Goal: Transaction & Acquisition: Purchase product/service

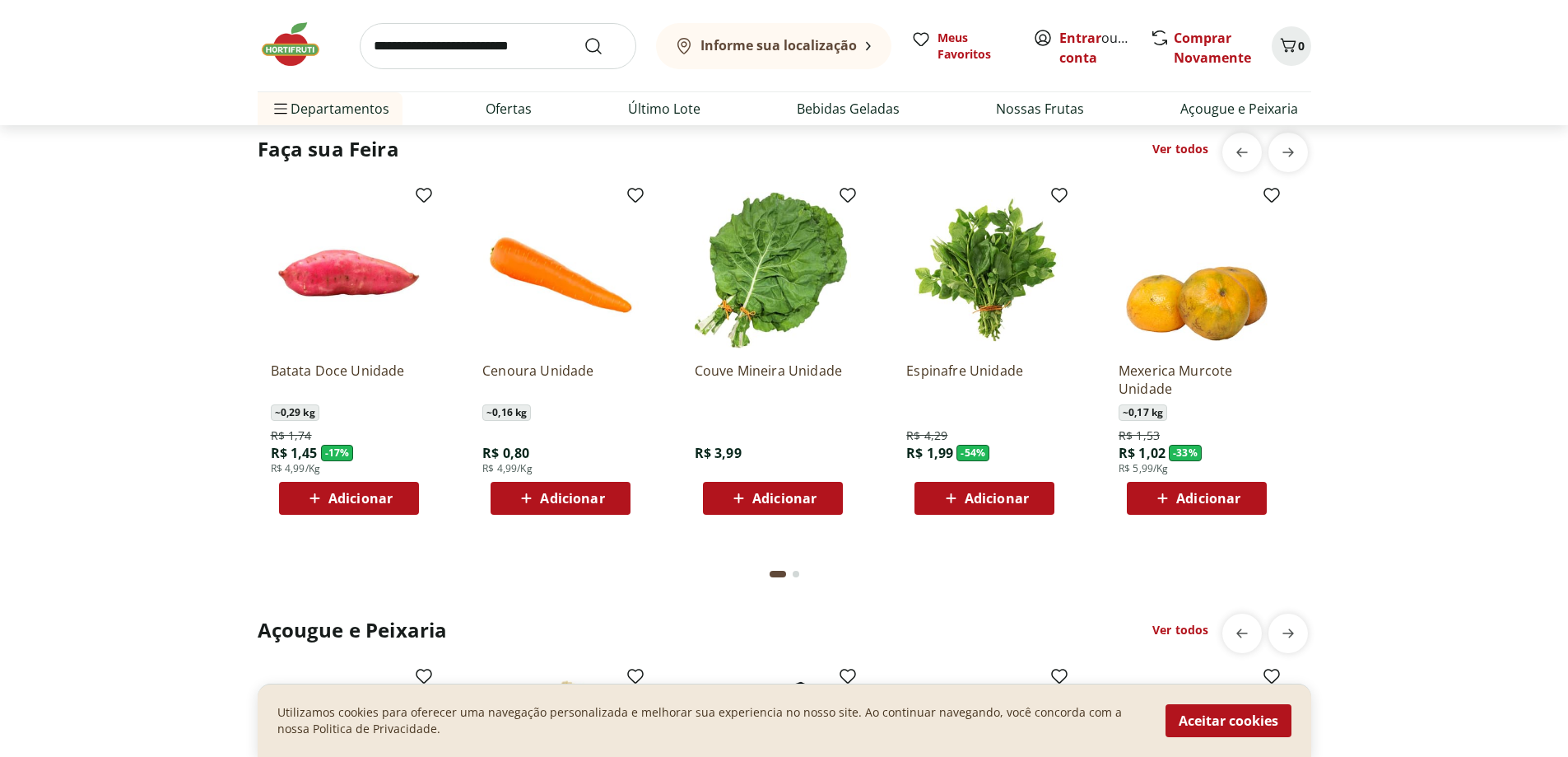
scroll to position [1647, 0]
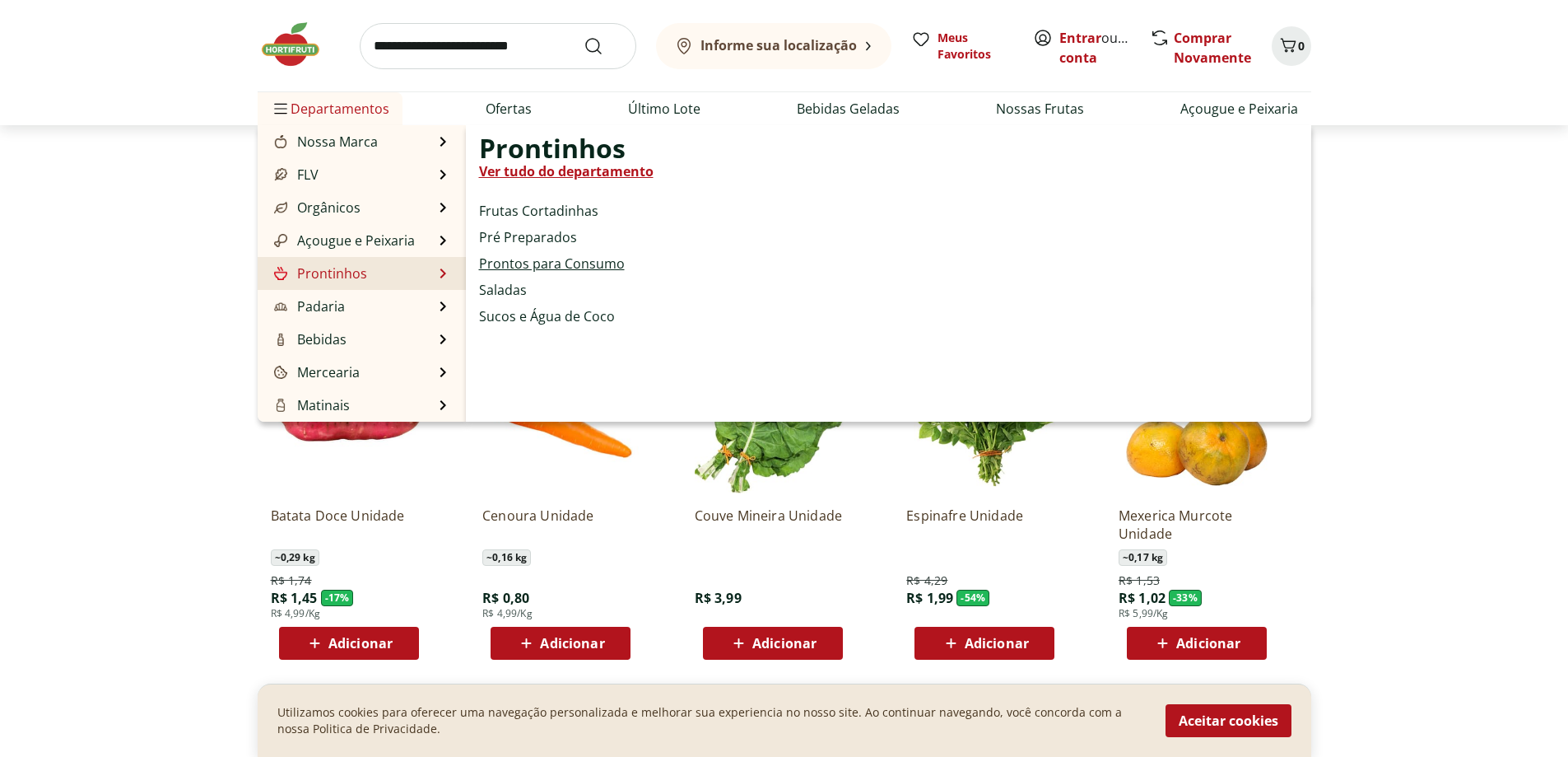
click at [520, 263] on link "Prontos para Consumo" at bounding box center [552, 264] width 146 height 20
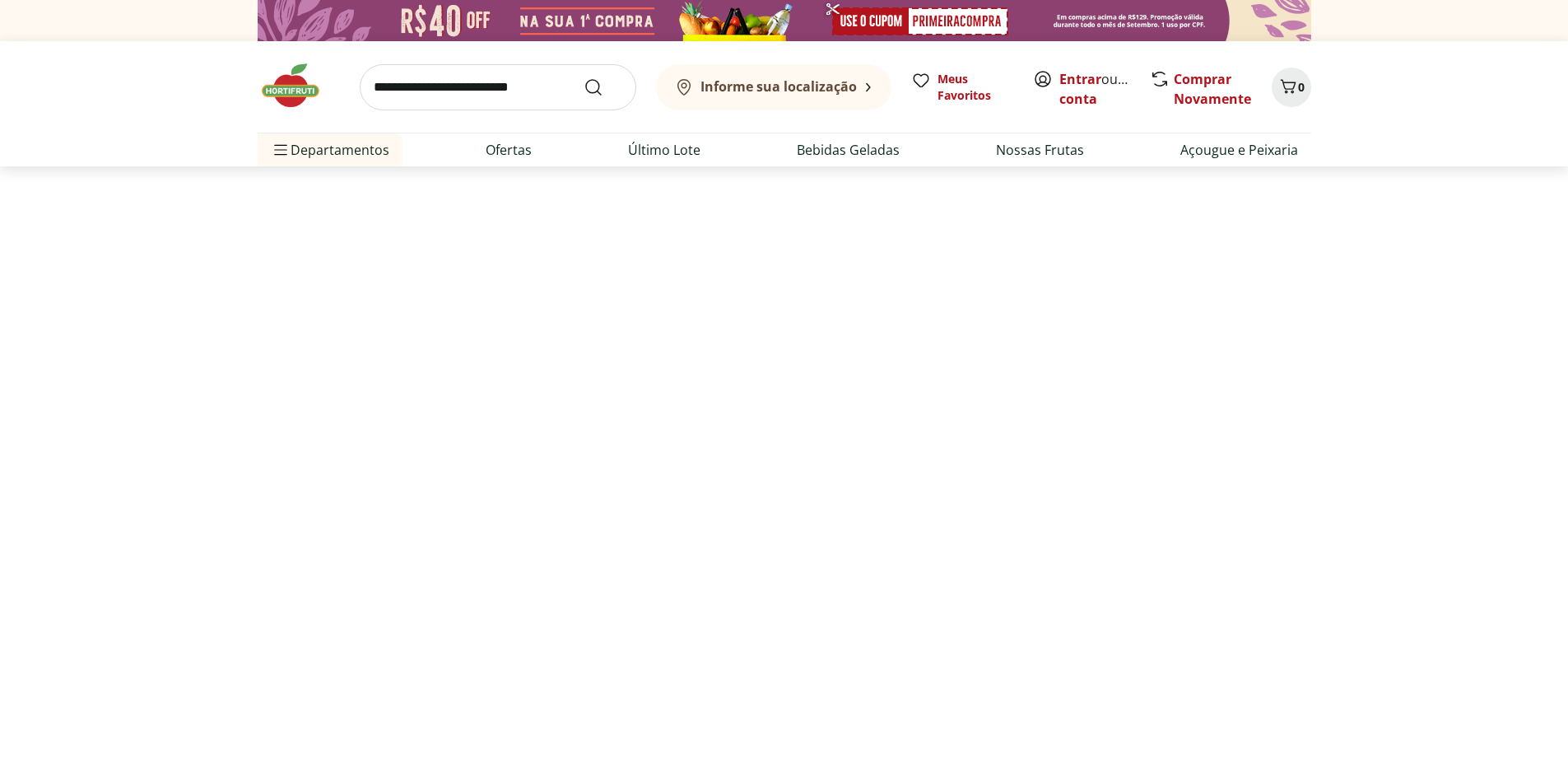
select select "**********"
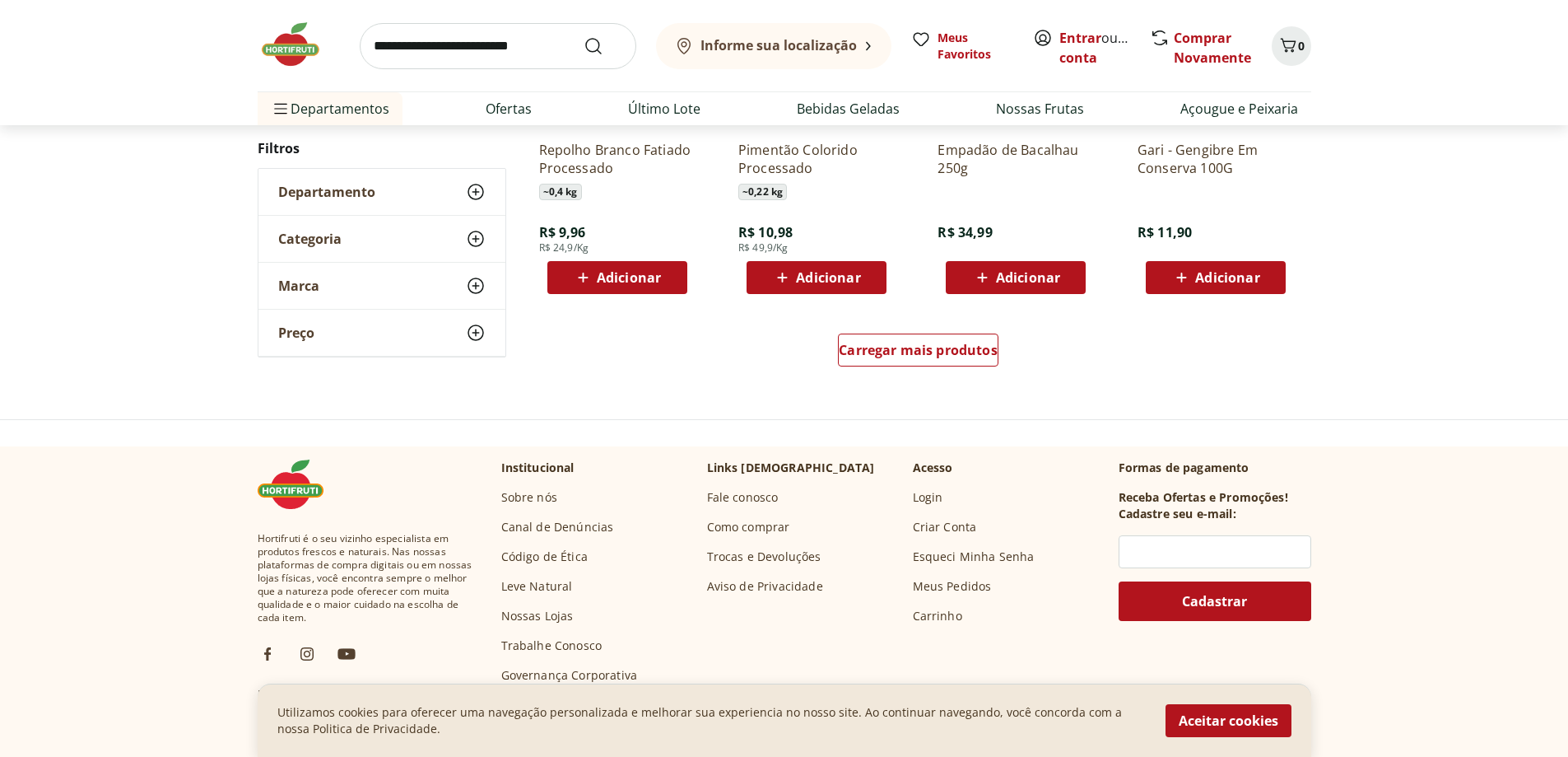
scroll to position [1071, 0]
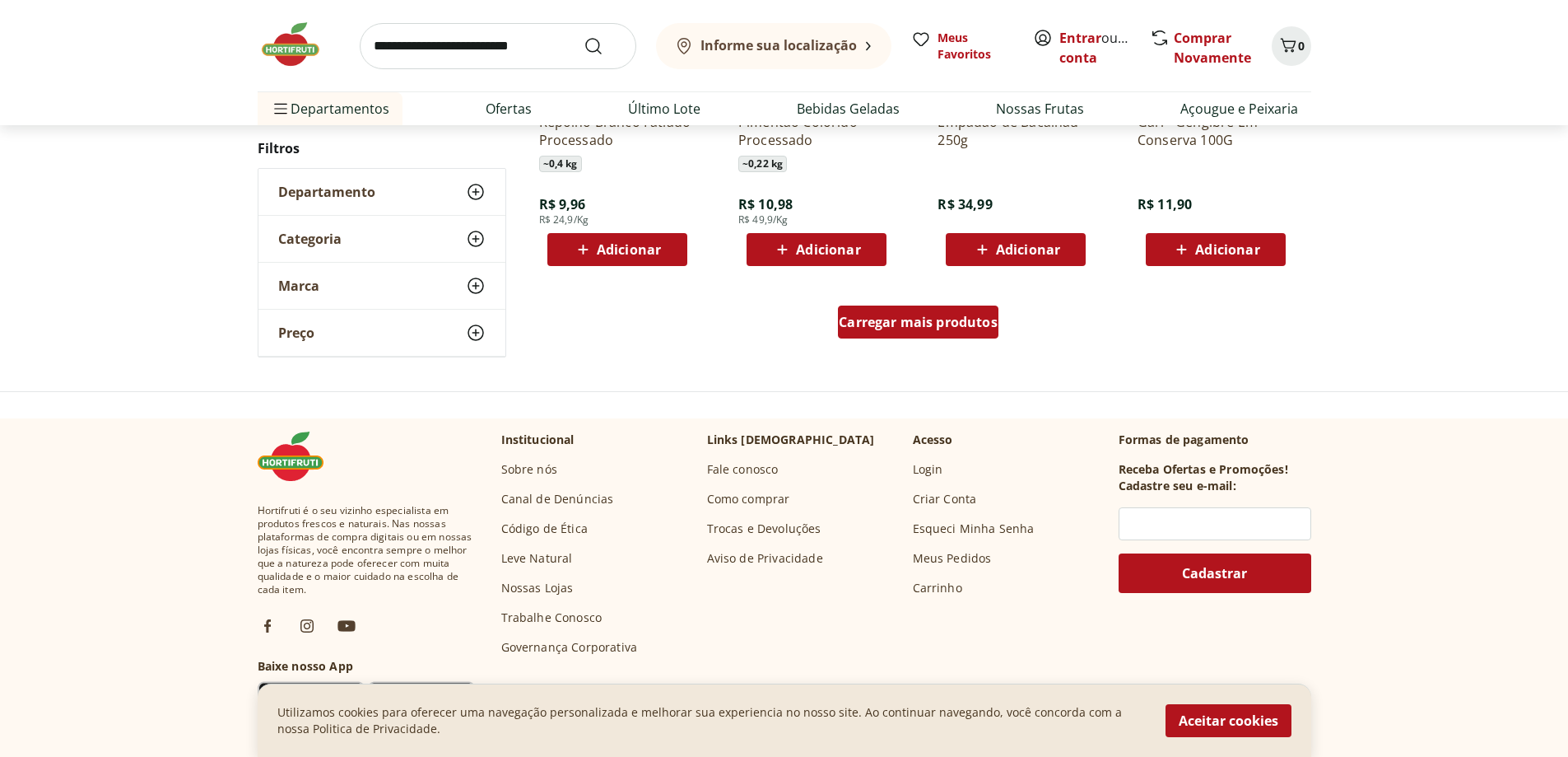
click at [933, 317] on span "Carregar mais produtos" at bounding box center [917, 321] width 159 height 13
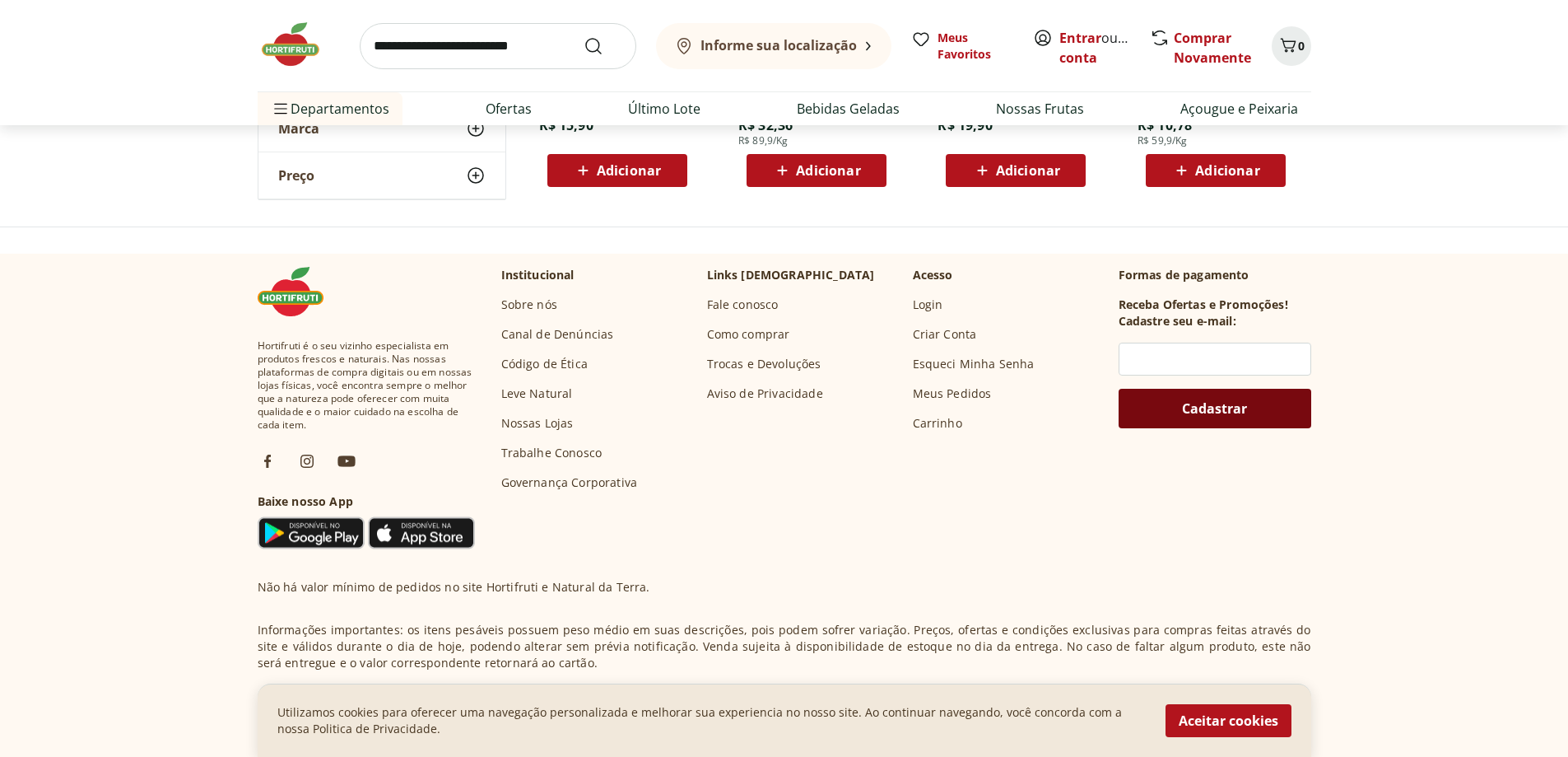
scroll to position [1441, 0]
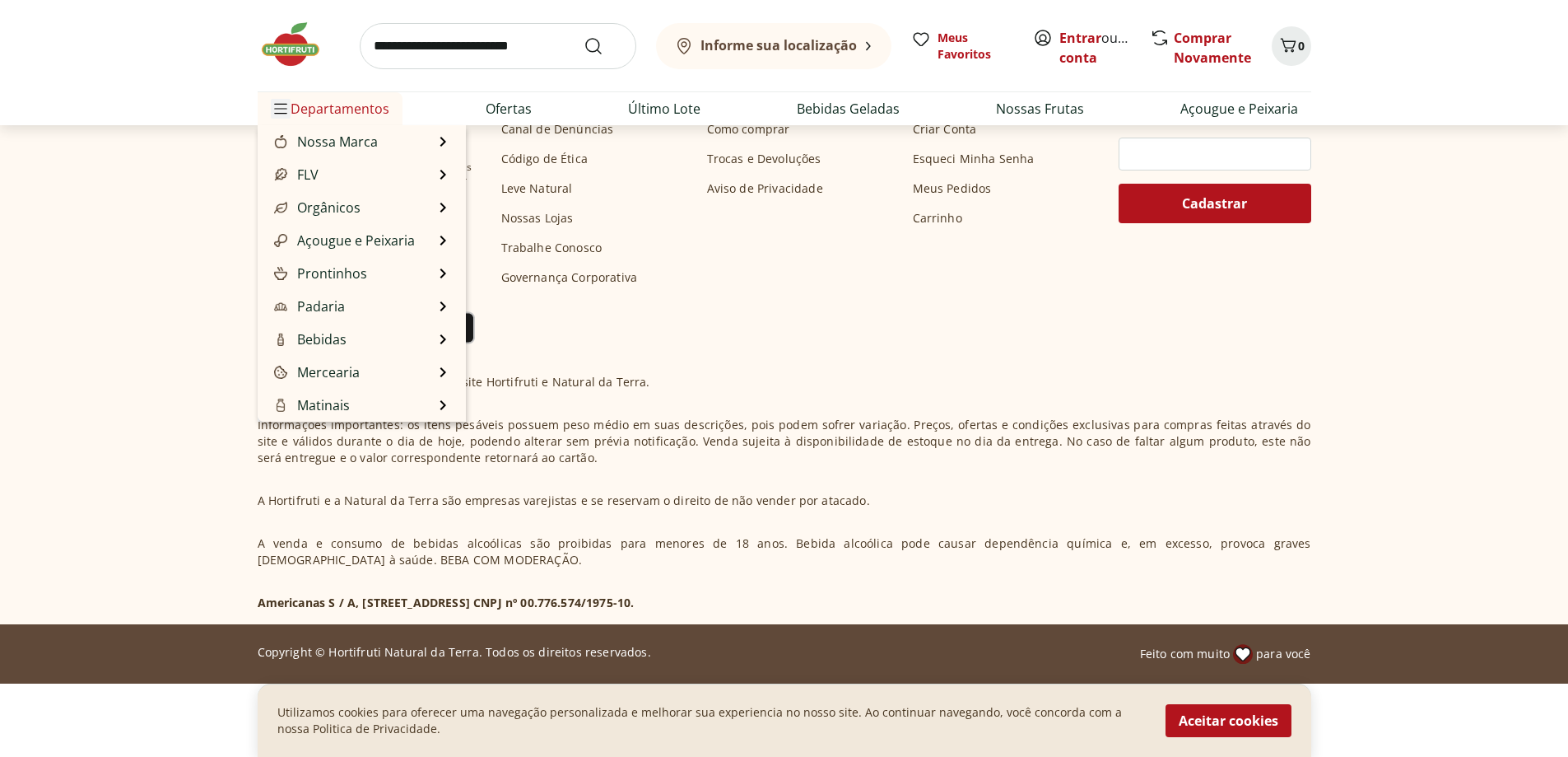
click at [281, 105] on icon "Menu" at bounding box center [280, 108] width 13 height 13
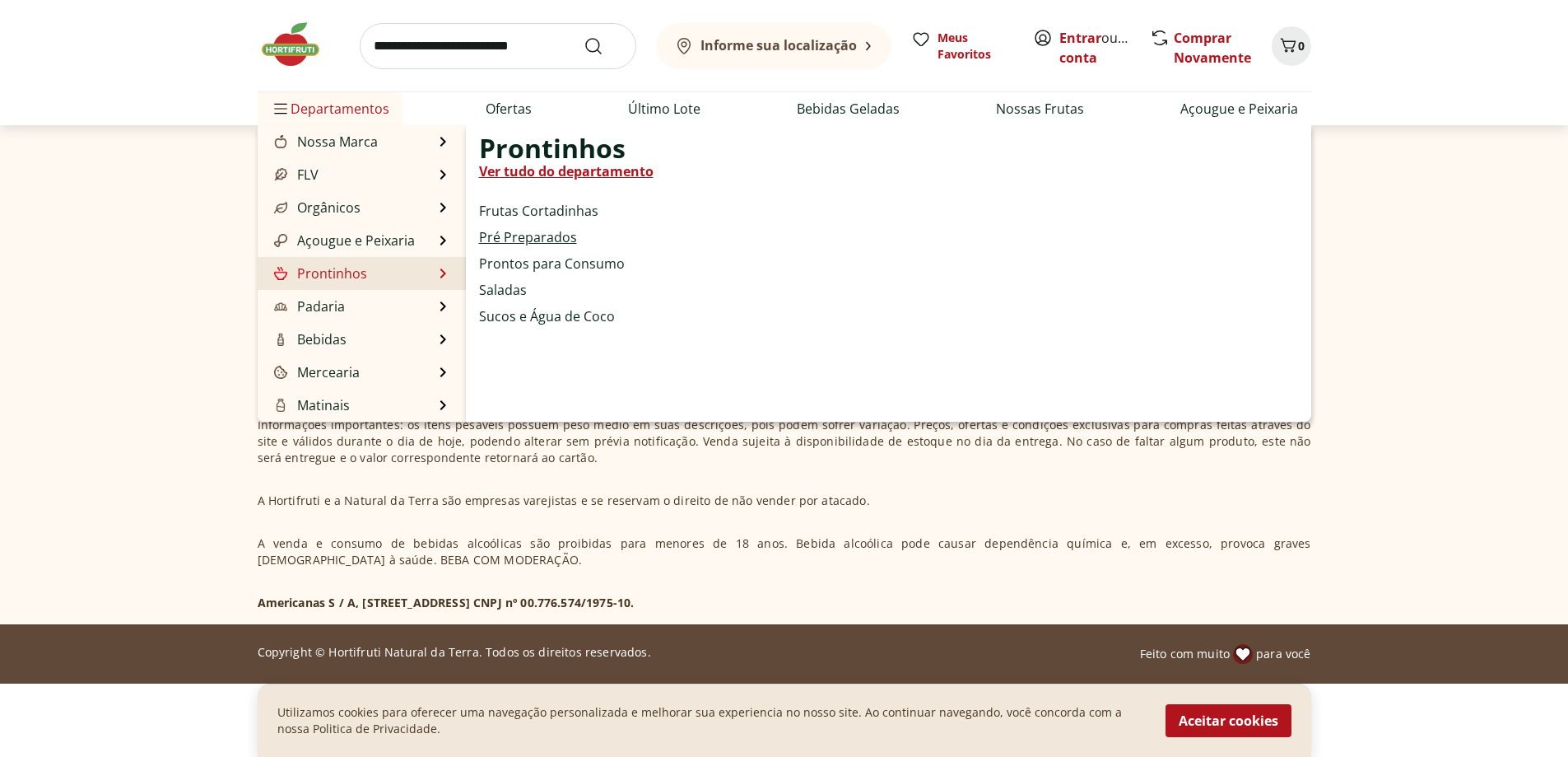
click at [510, 240] on link "Pré Preparados" at bounding box center [528, 237] width 98 height 20
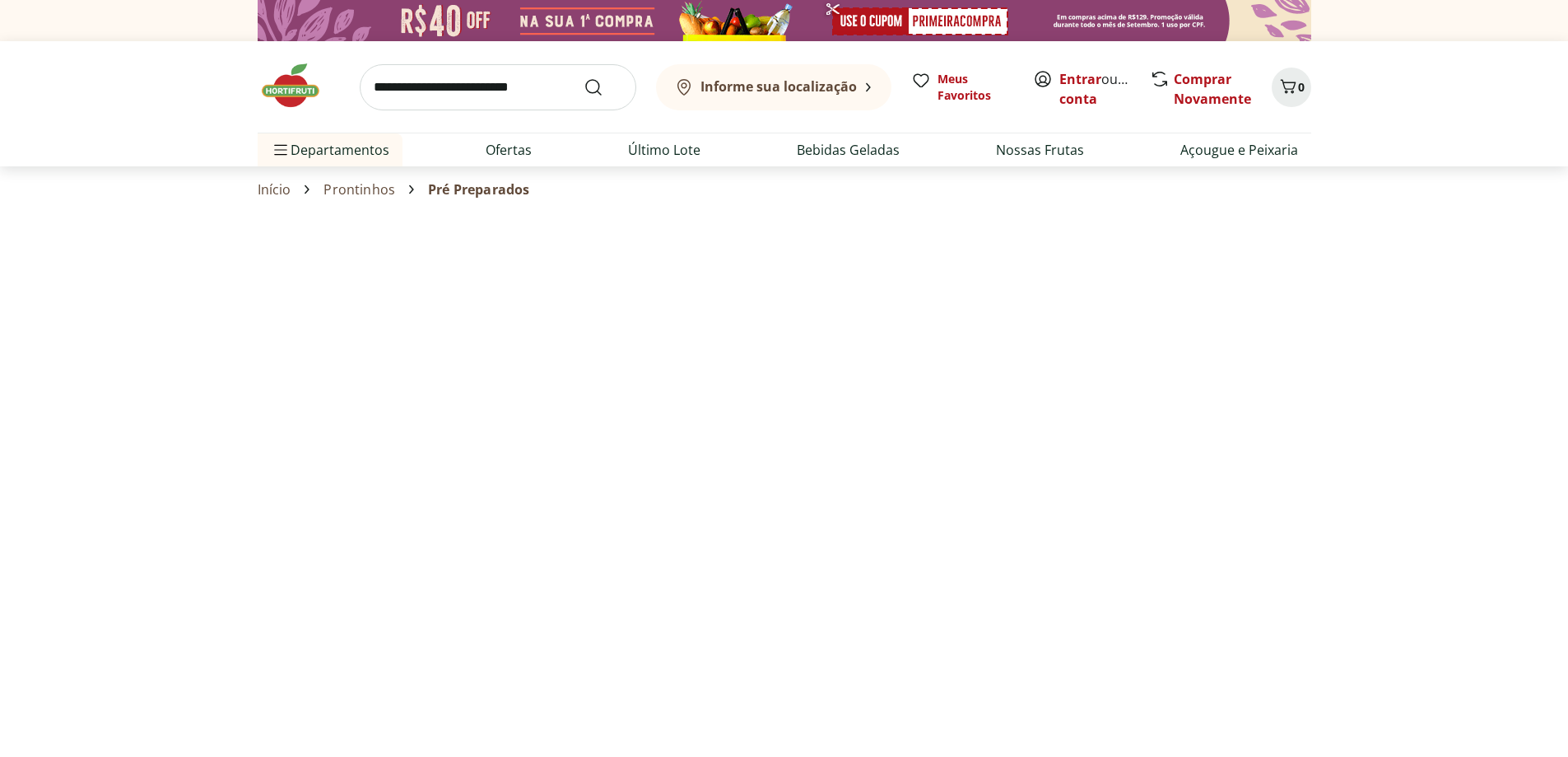
select select "**********"
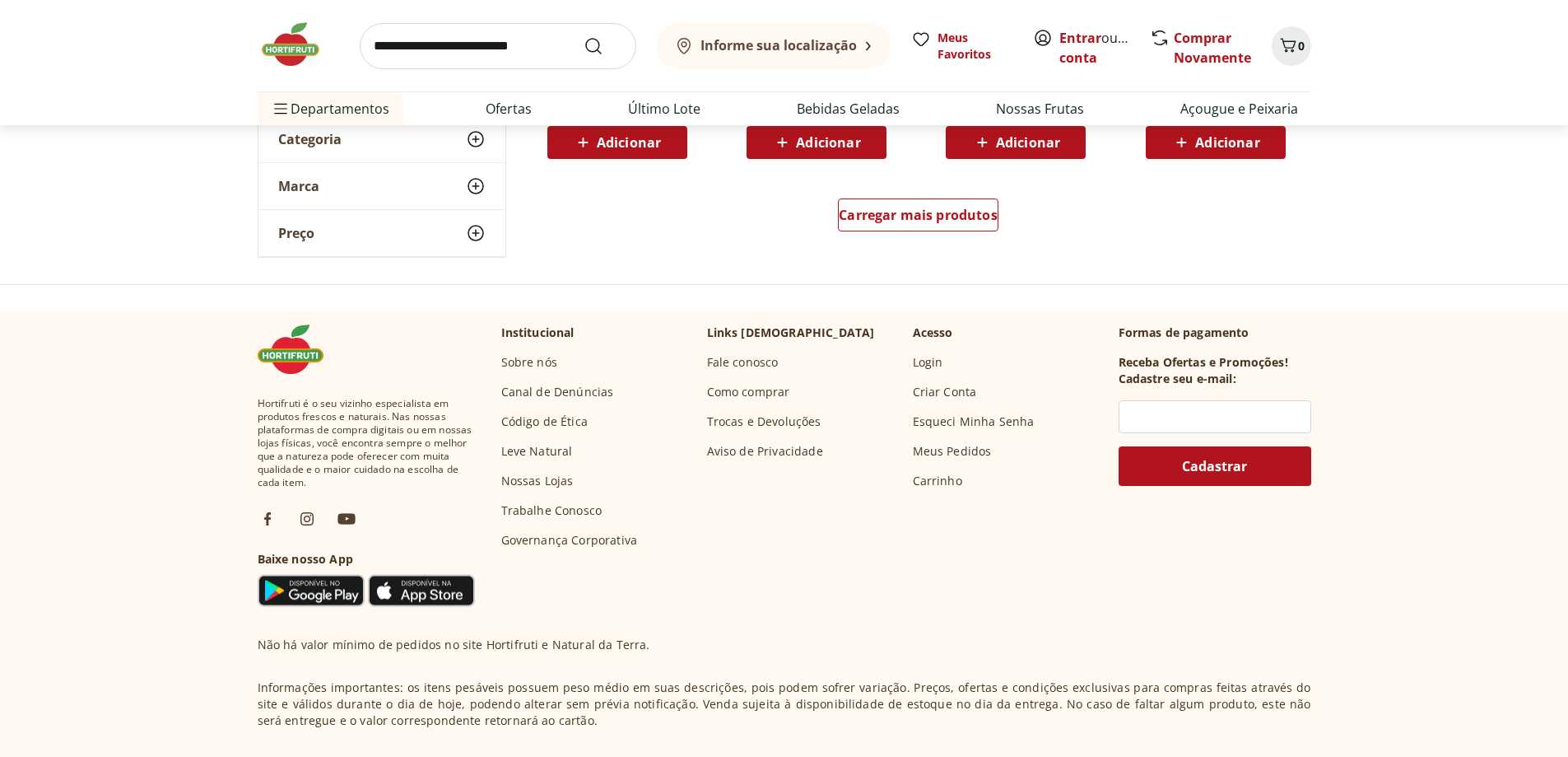
scroll to position [1071, 0]
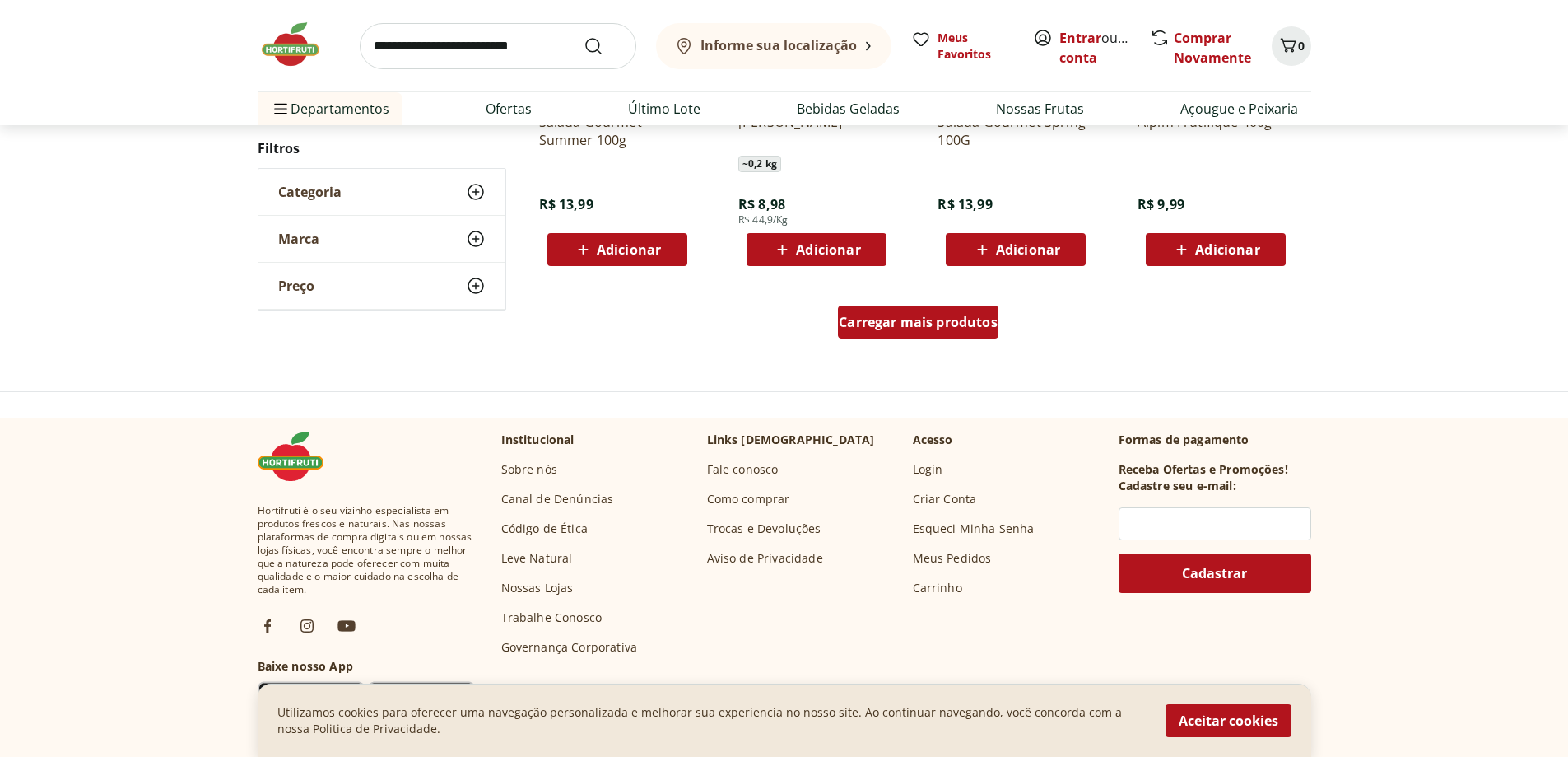
click at [891, 333] on div "Carregar mais produtos" at bounding box center [917, 322] width 161 height 33
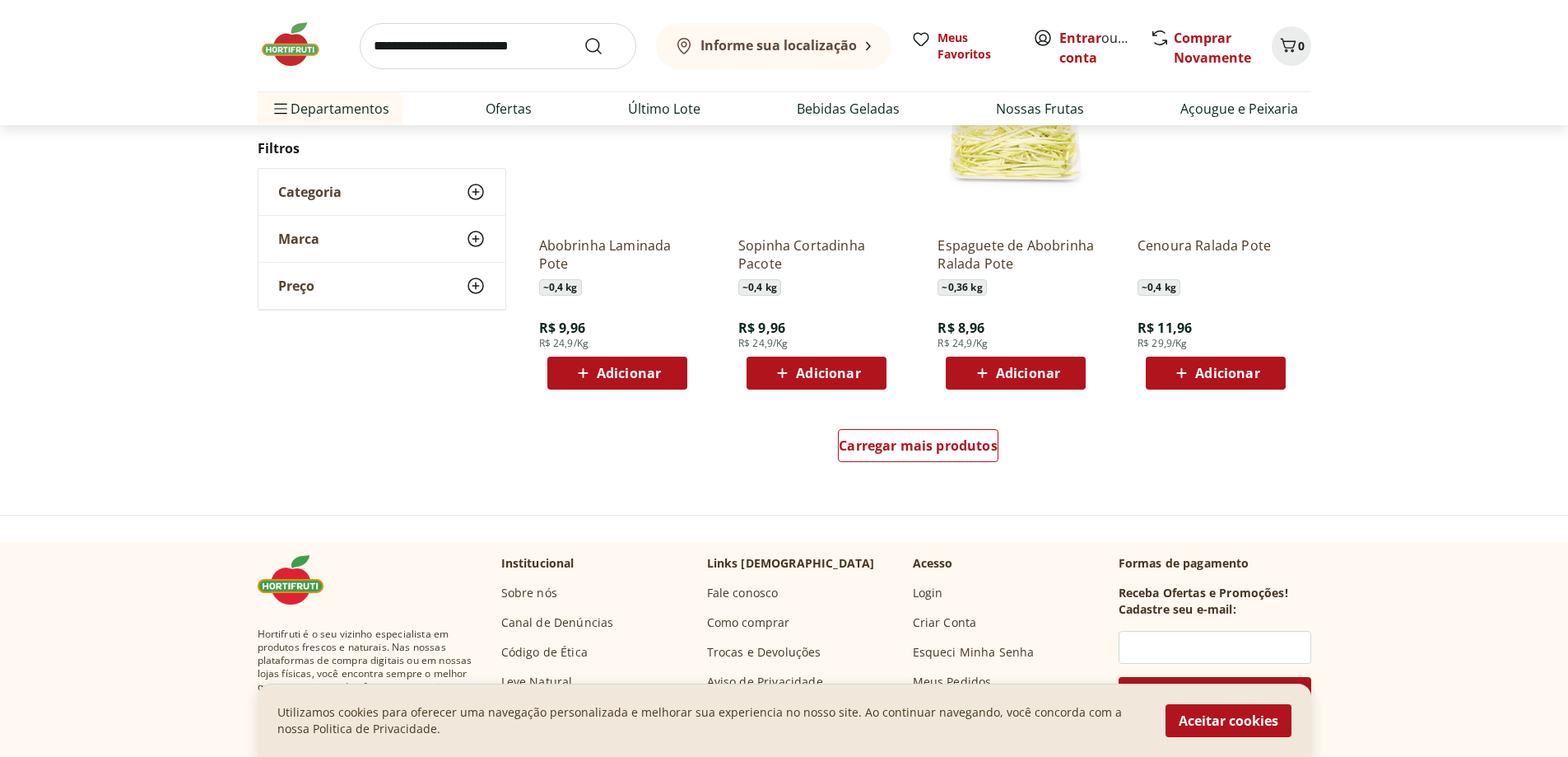
scroll to position [1153, 0]
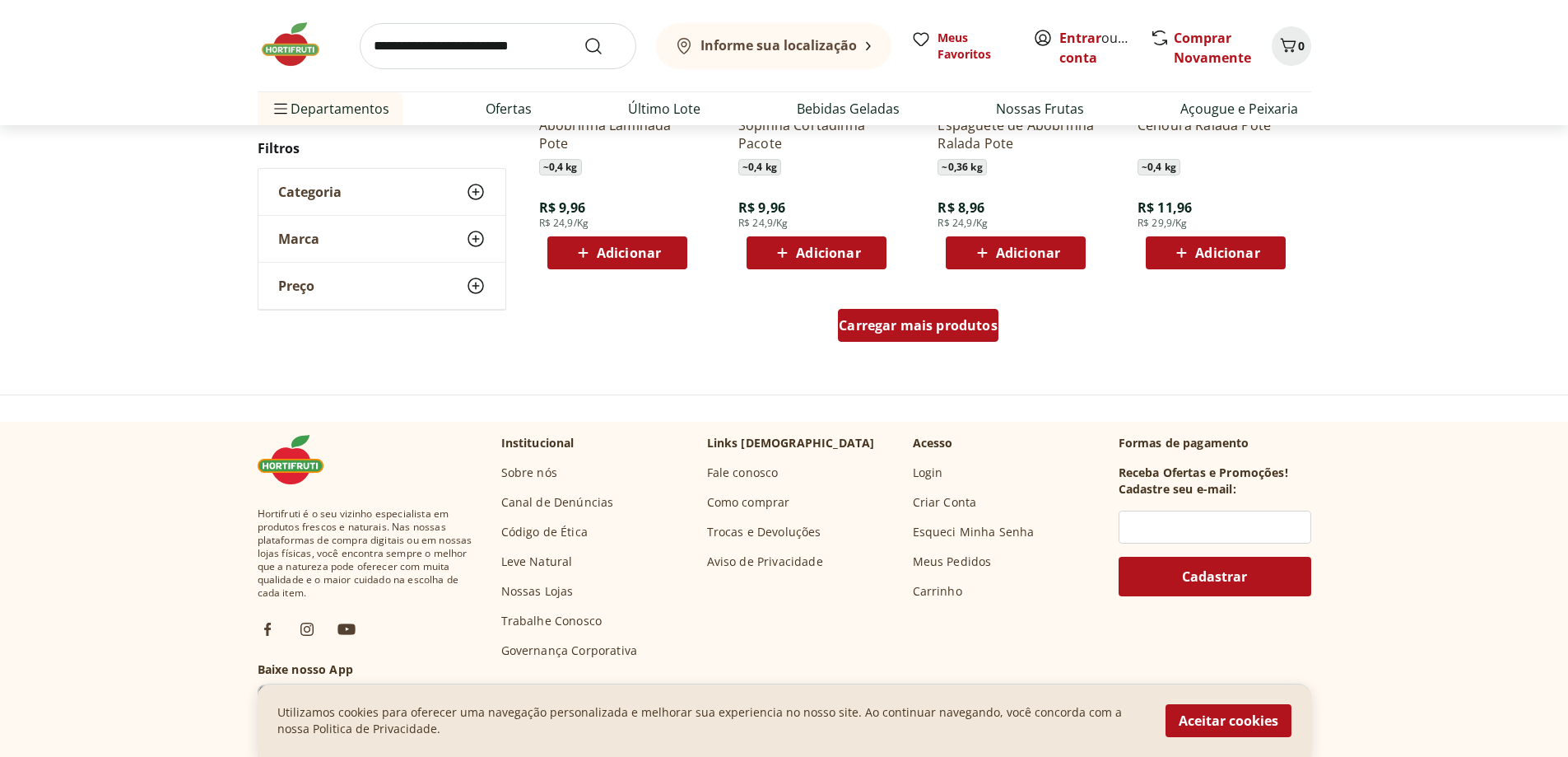
click at [875, 329] on span "Carregar mais produtos" at bounding box center [917, 325] width 159 height 13
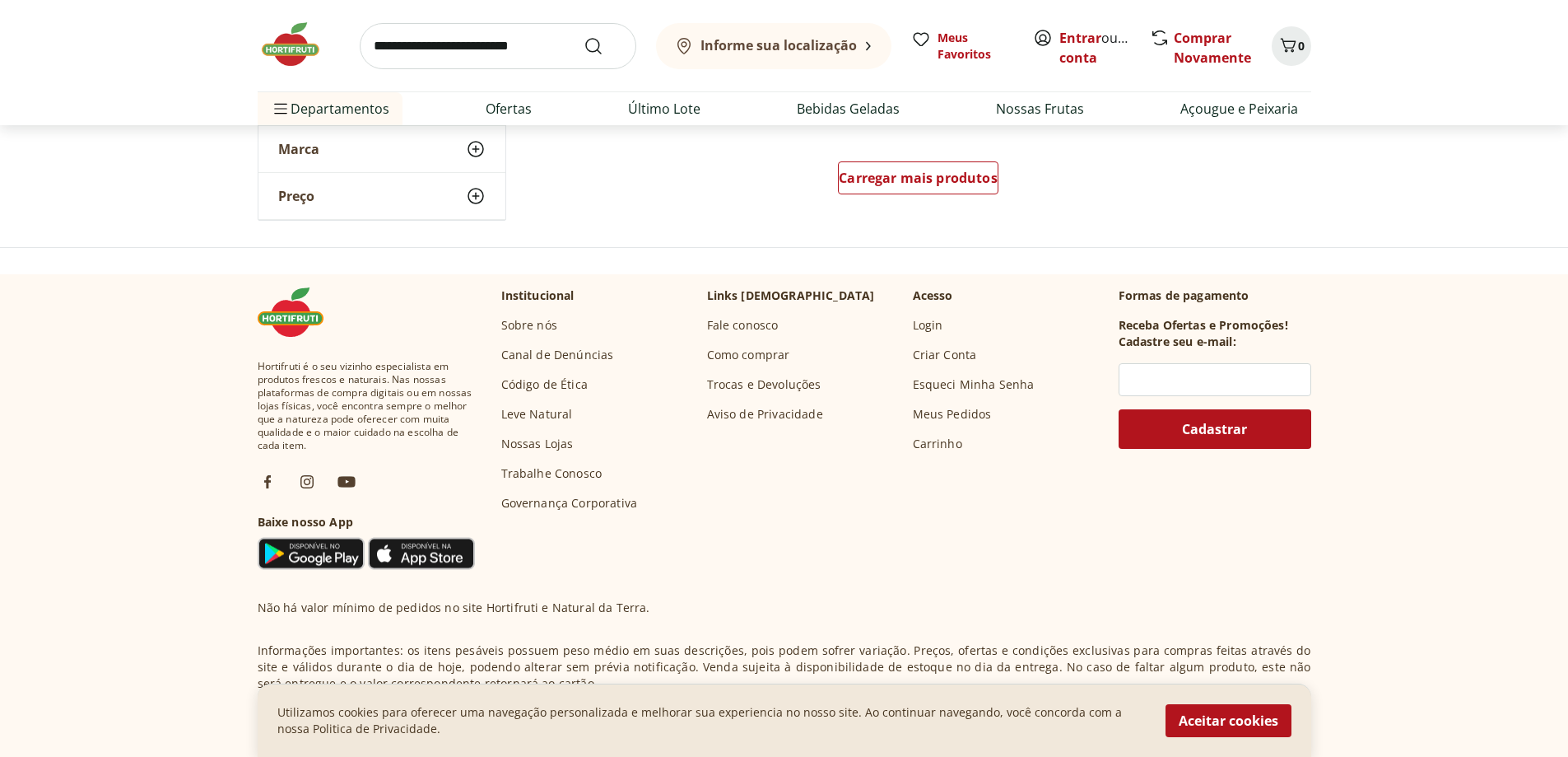
scroll to position [1314, 0]
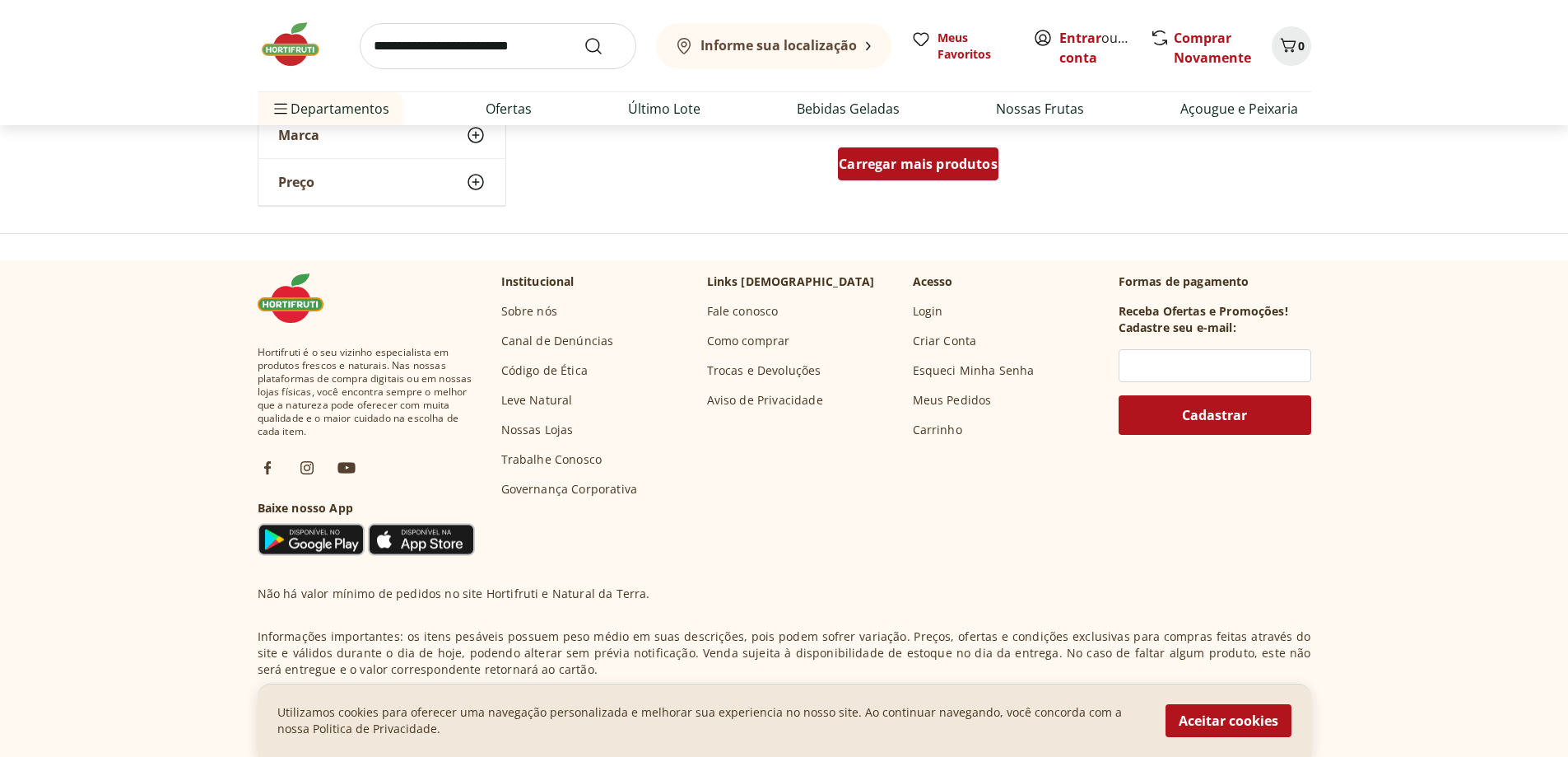
click at [913, 170] on span "Carregar mais produtos" at bounding box center [917, 163] width 159 height 13
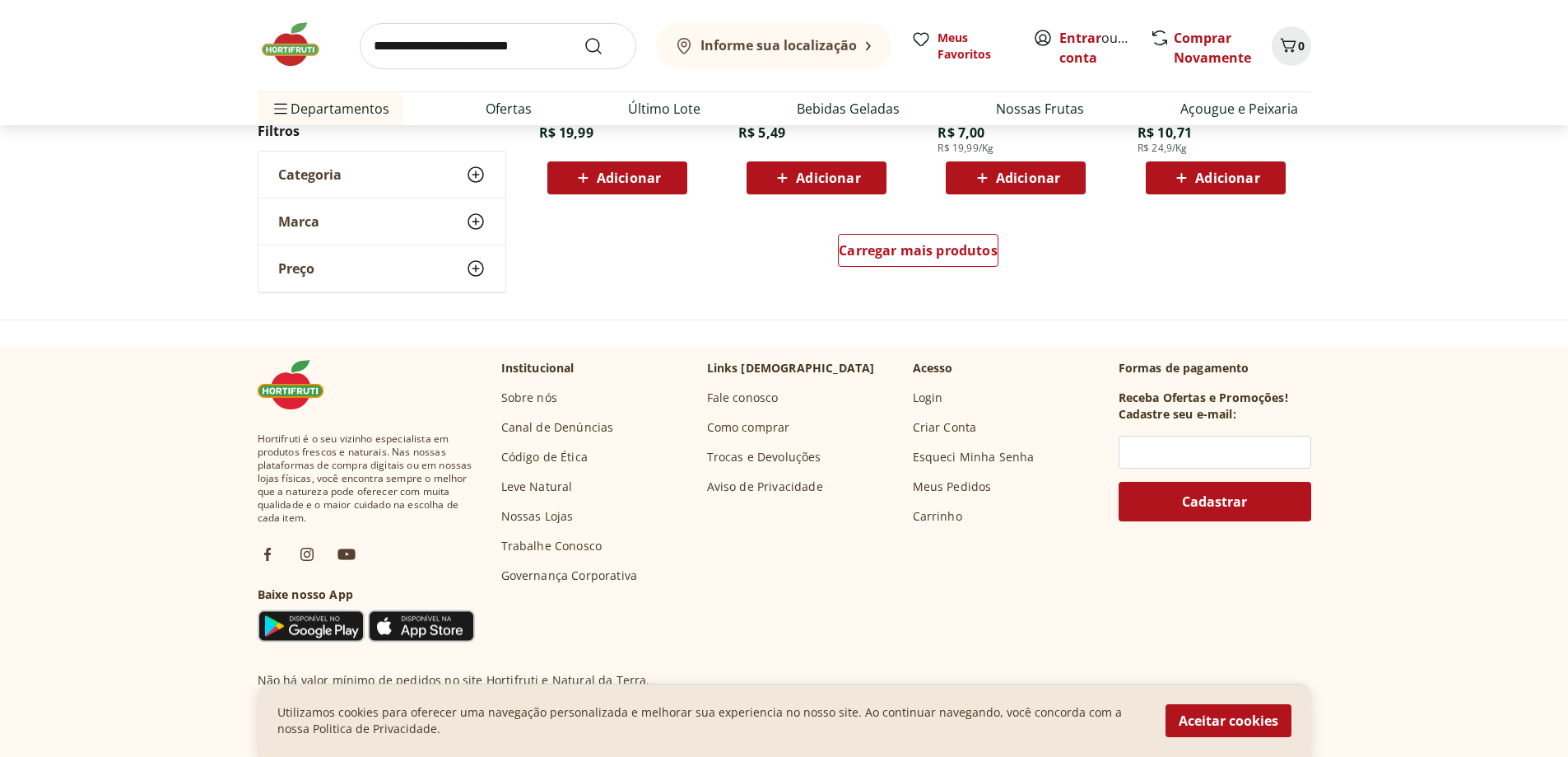
scroll to position [1229, 0]
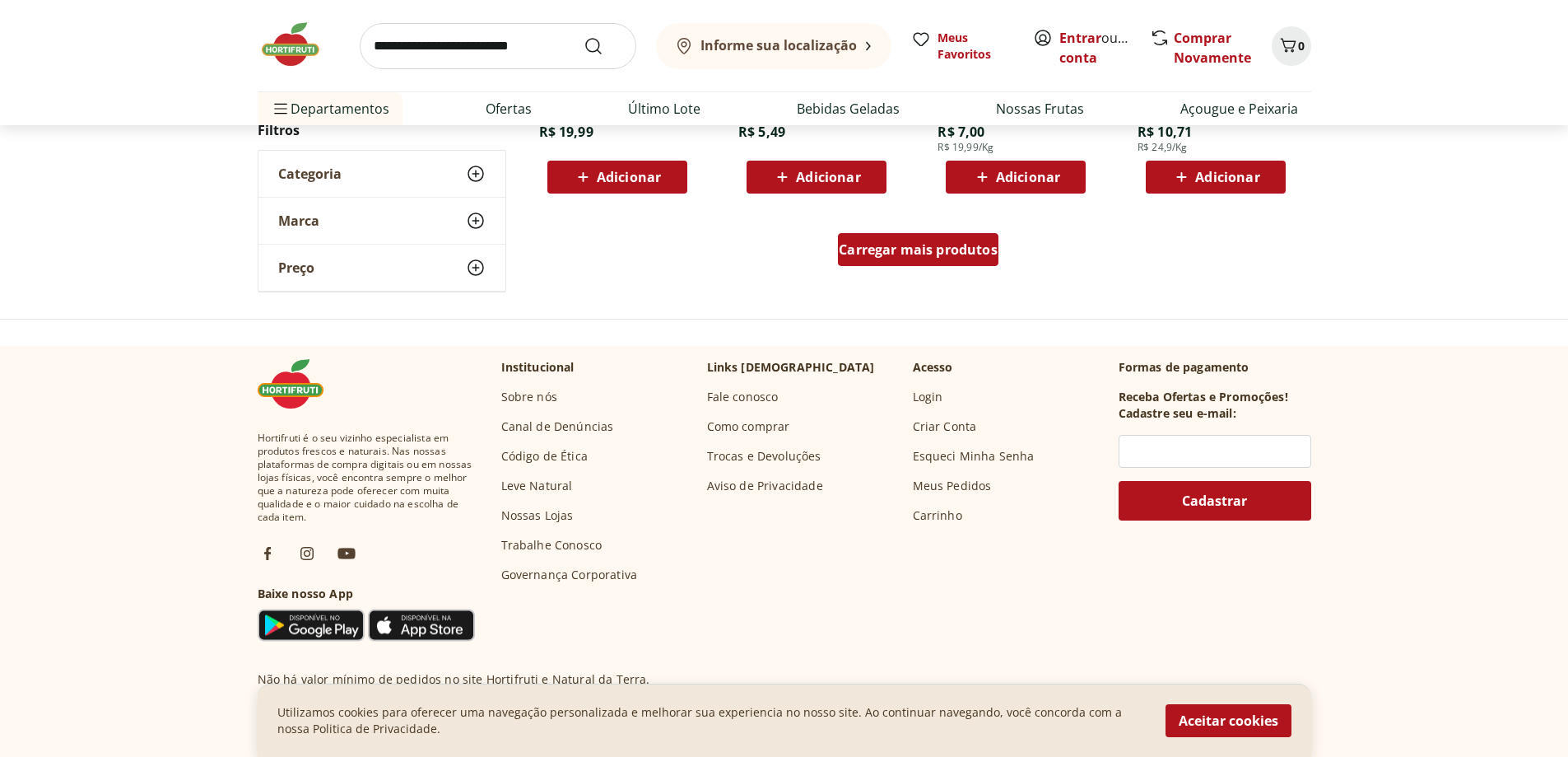
click at [915, 247] on span "Carregar mais produtos" at bounding box center [917, 249] width 159 height 13
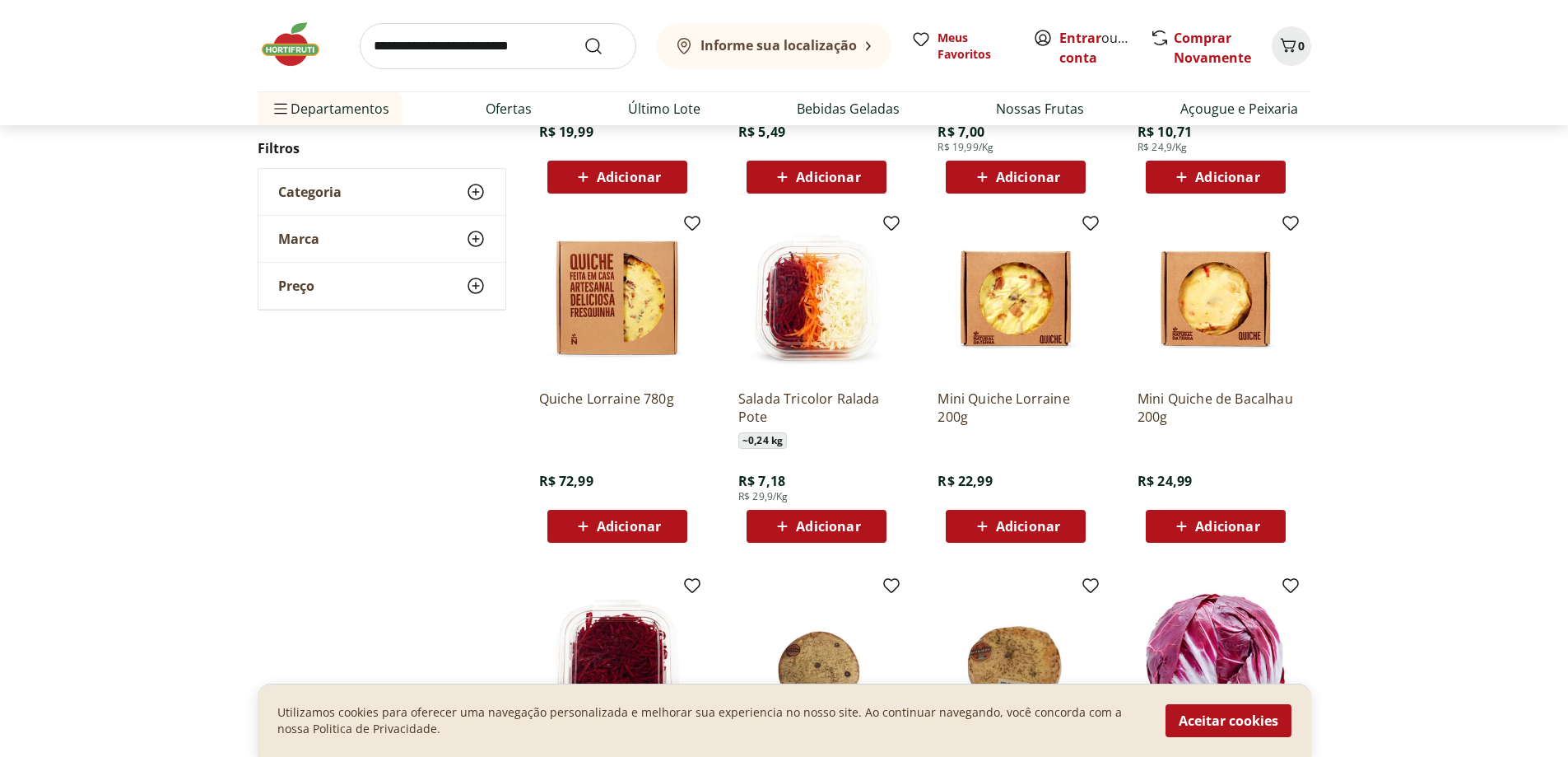
click at [1223, 314] on img at bounding box center [1215, 298] width 156 height 156
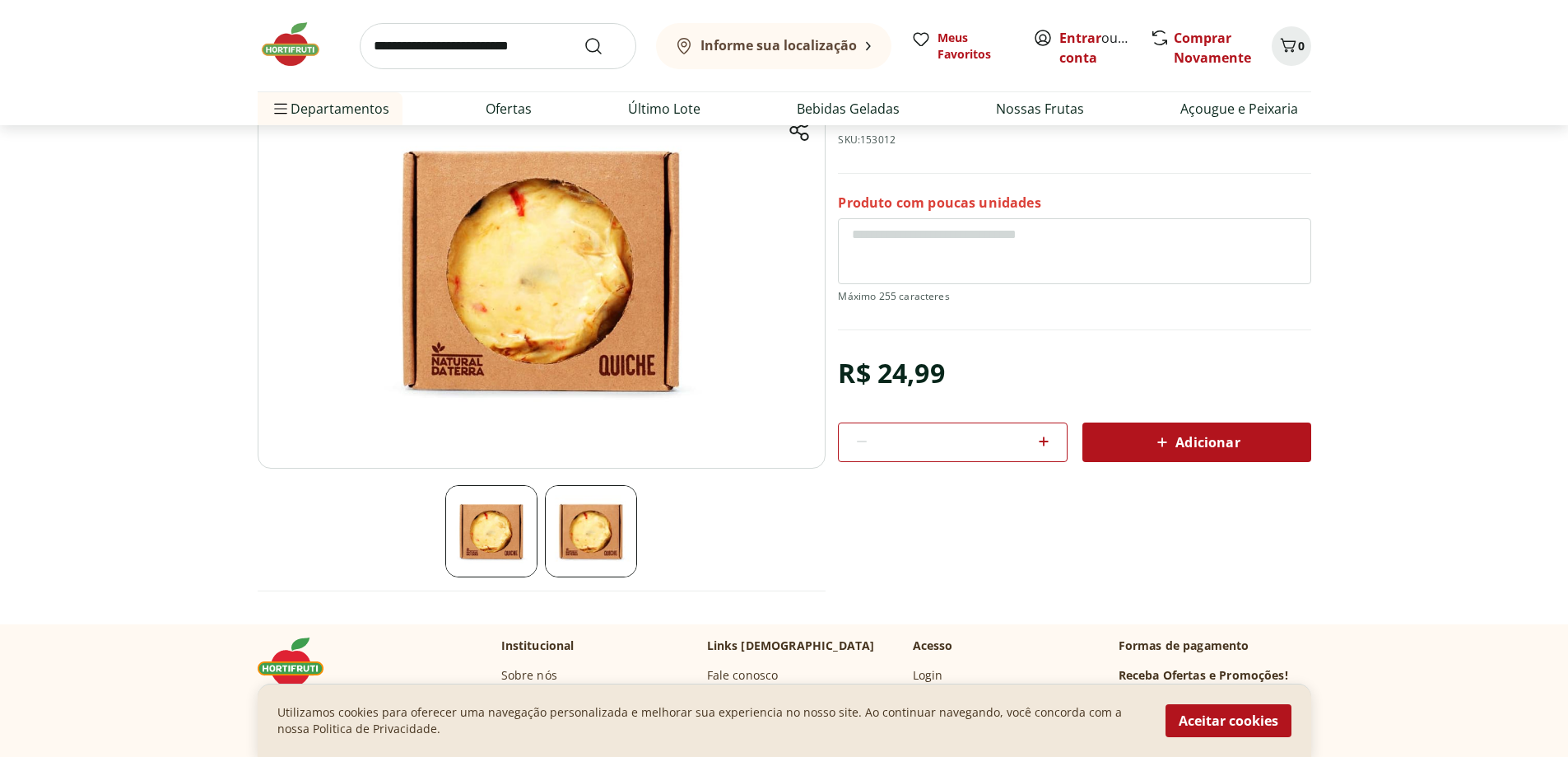
scroll to position [247, 0]
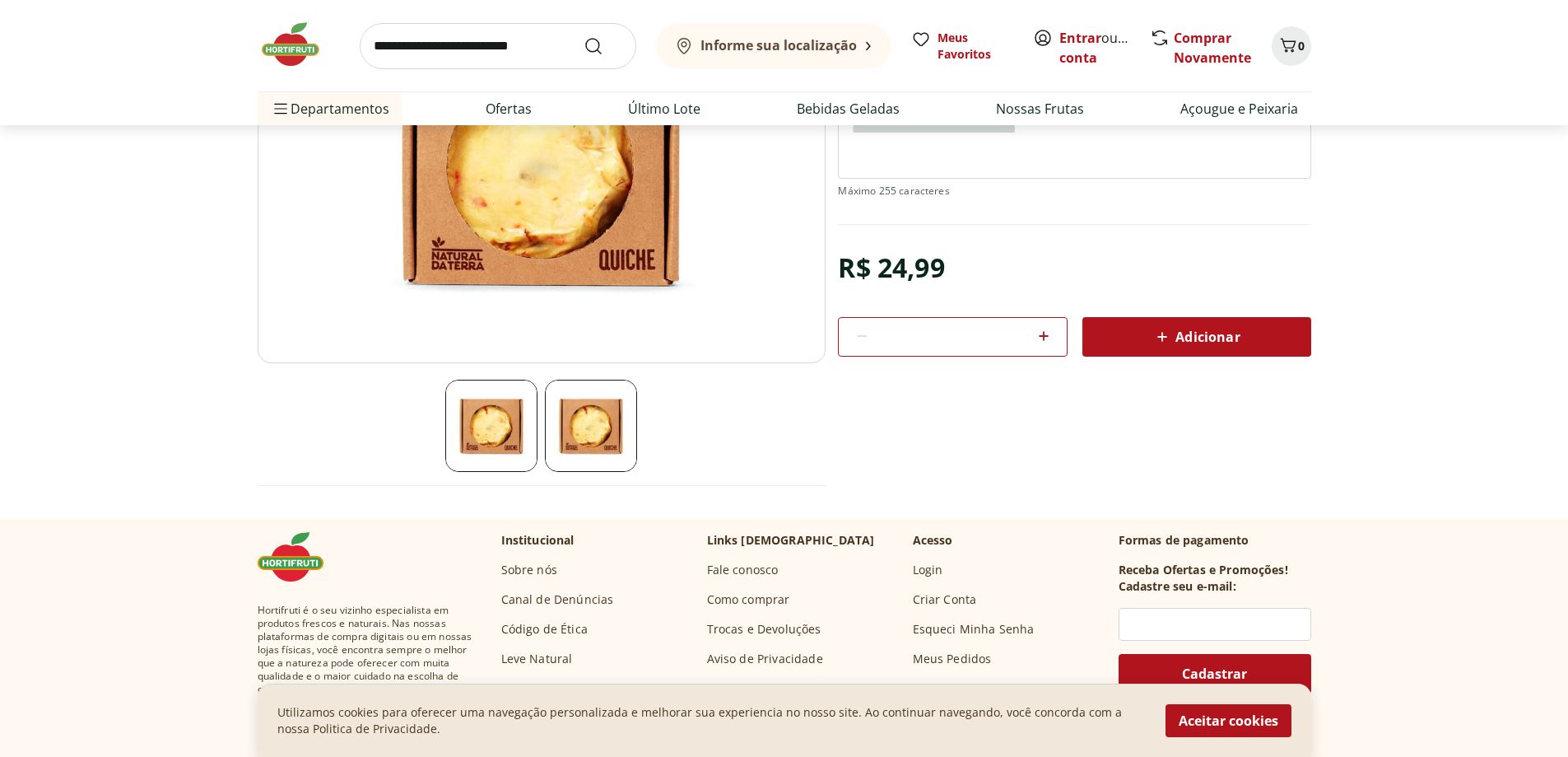
click at [484, 428] on img at bounding box center [492, 426] width 92 height 92
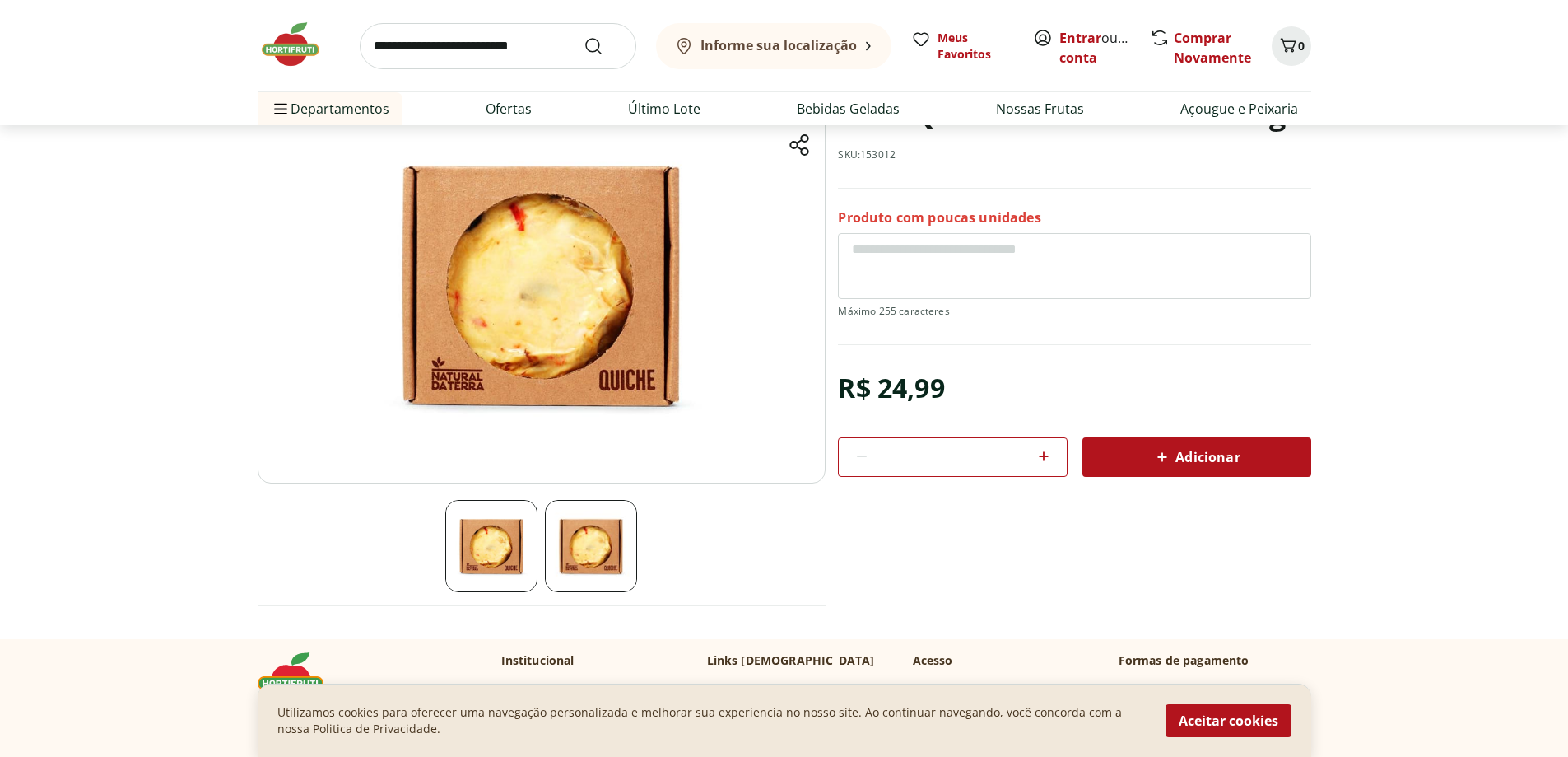
scroll to position [0, 0]
